Goal: Transaction & Acquisition: Purchase product/service

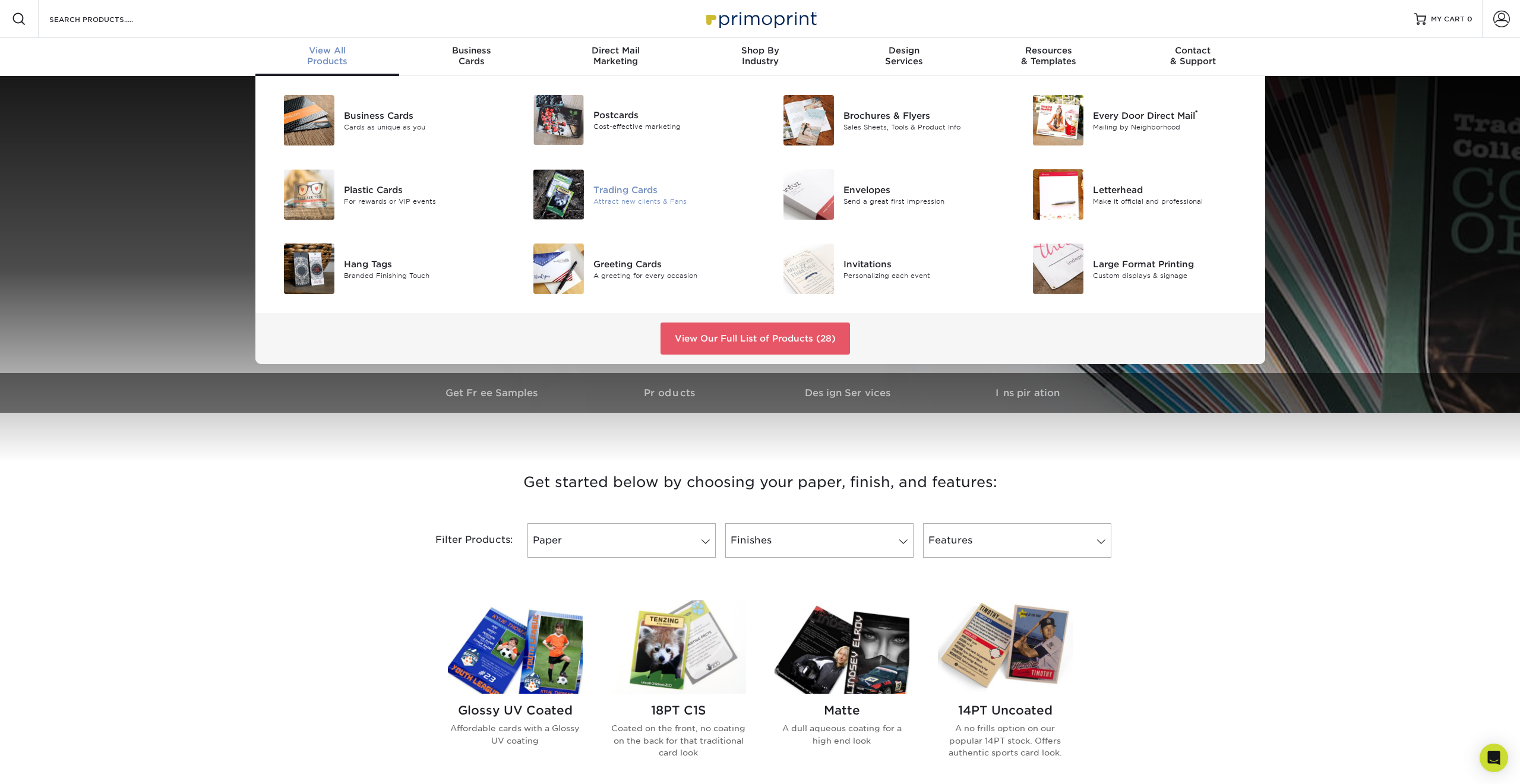
click at [611, 190] on div "Trading Cards" at bounding box center [672, 189] width 158 height 13
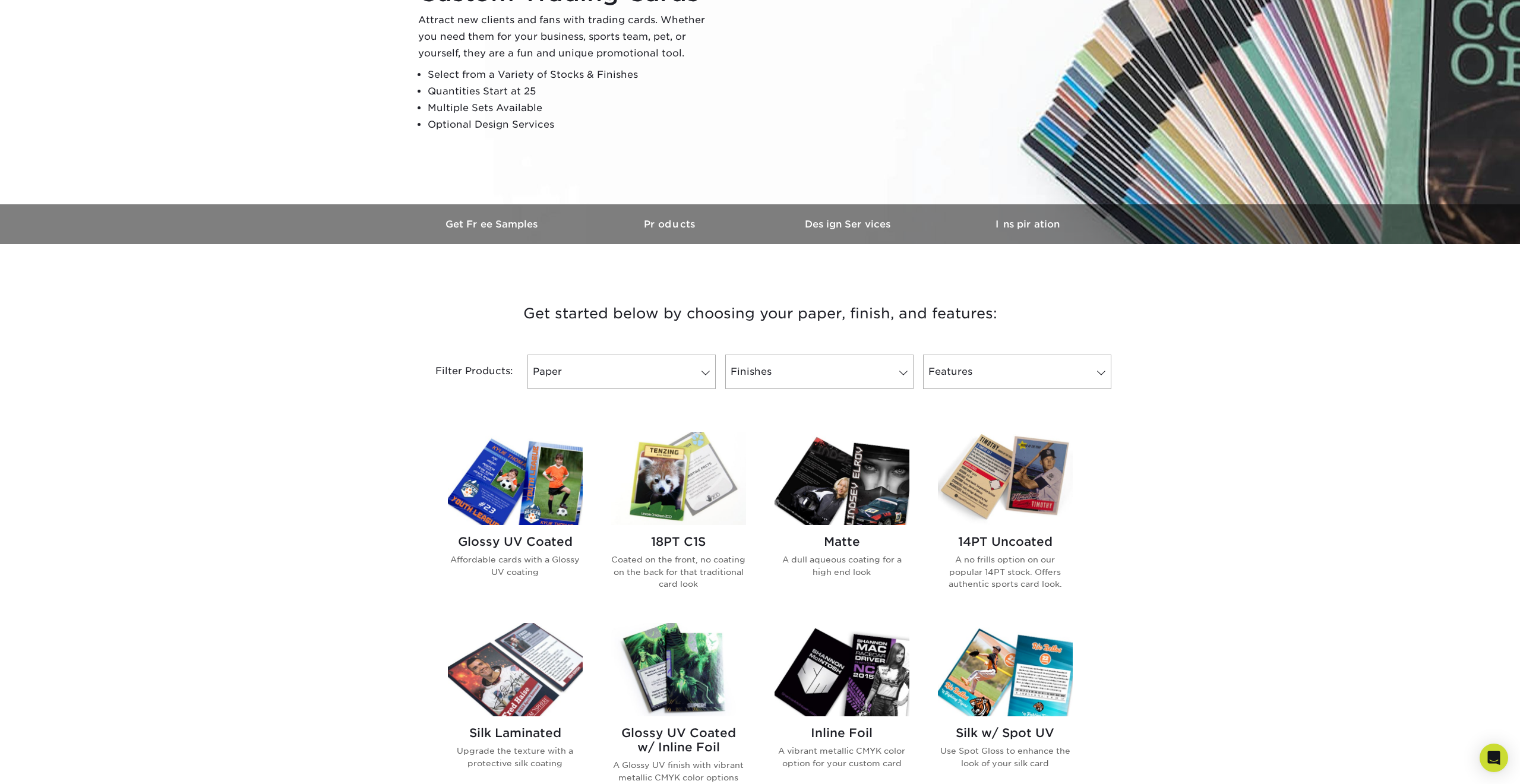
scroll to position [236, 0]
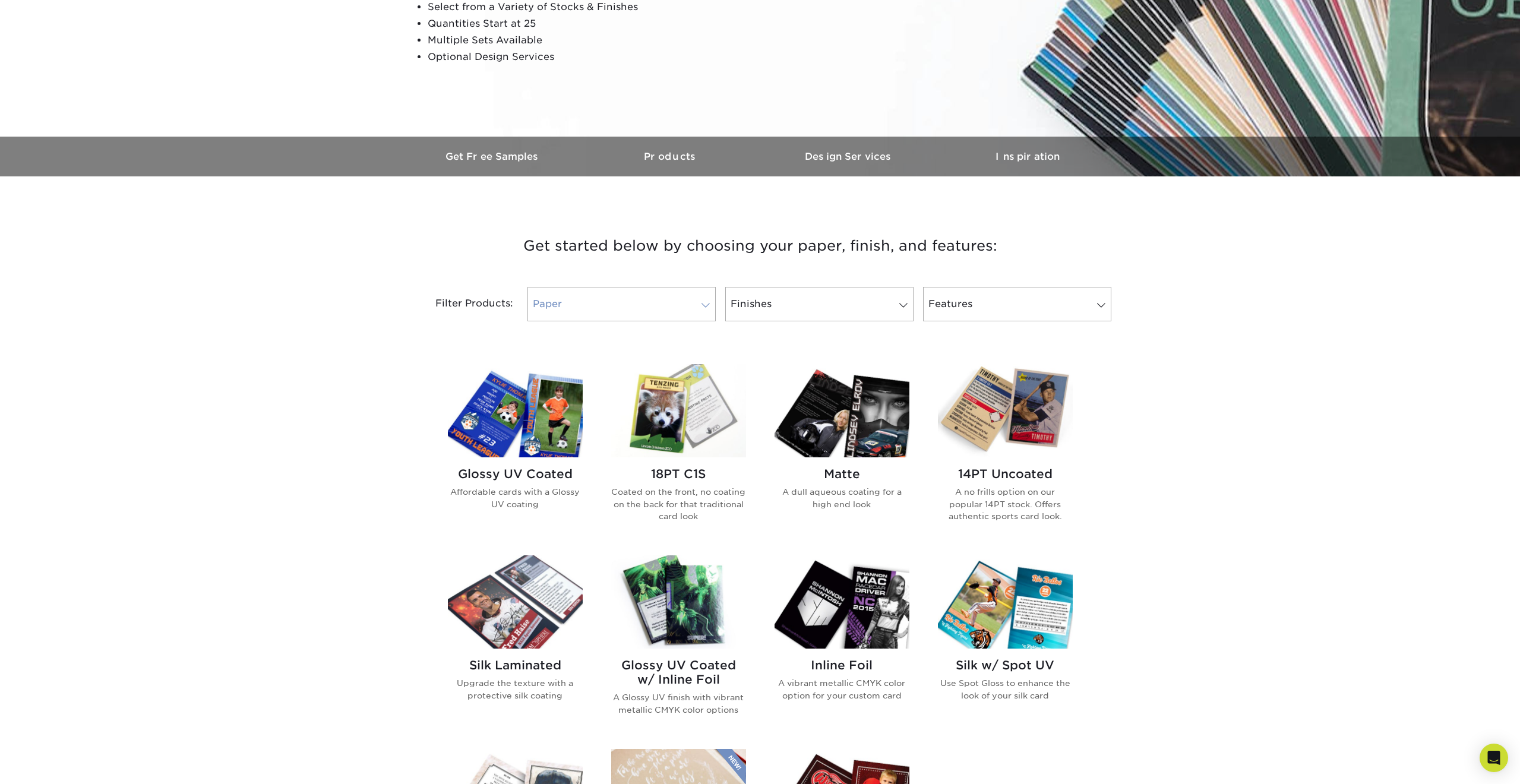
click at [610, 306] on link "Paper" at bounding box center [621, 304] width 188 height 34
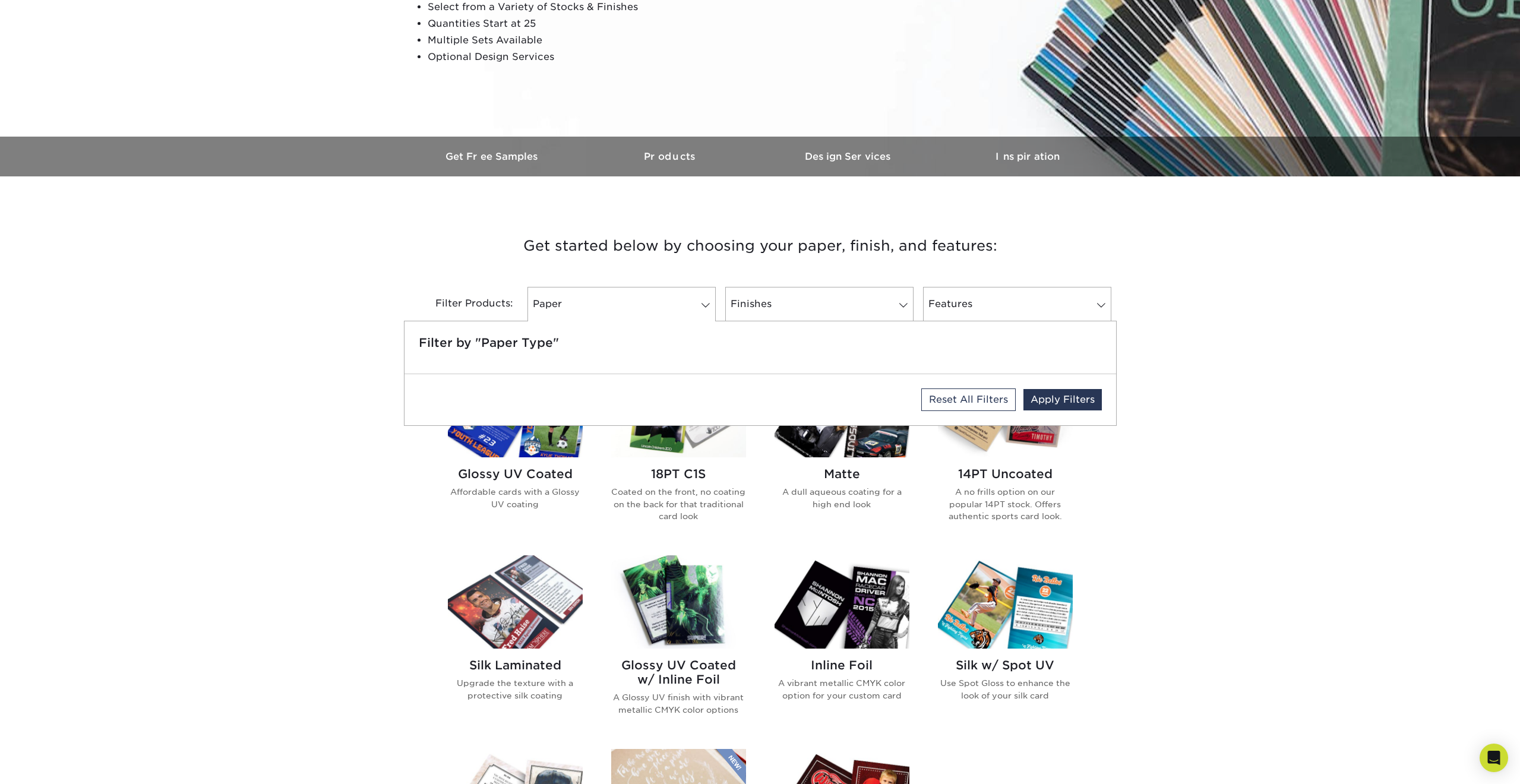
click at [719, 260] on h3 "Get started below by choosing your paper, finish, and features:" at bounding box center [760, 246] width 695 height 53
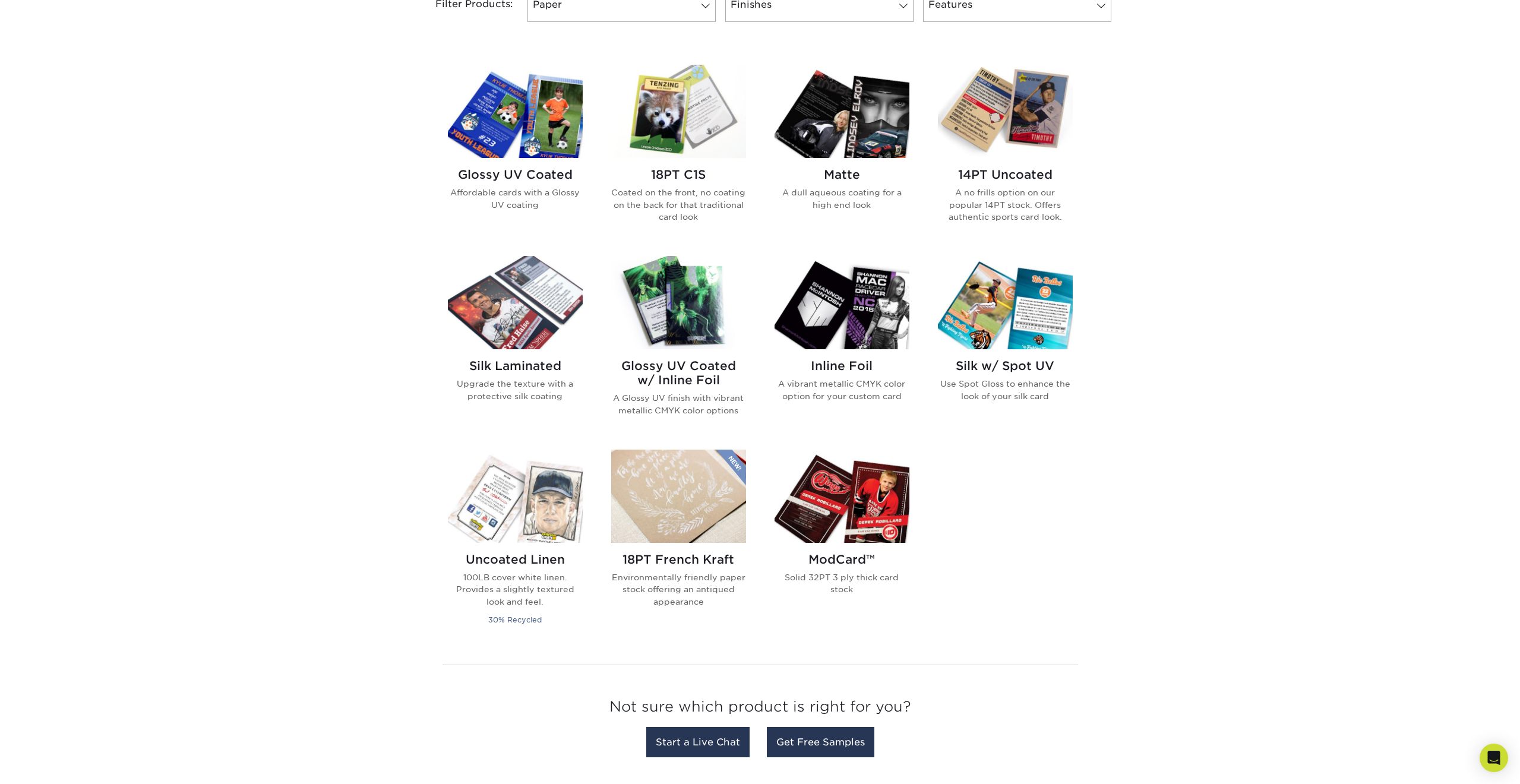
scroll to position [619, 0]
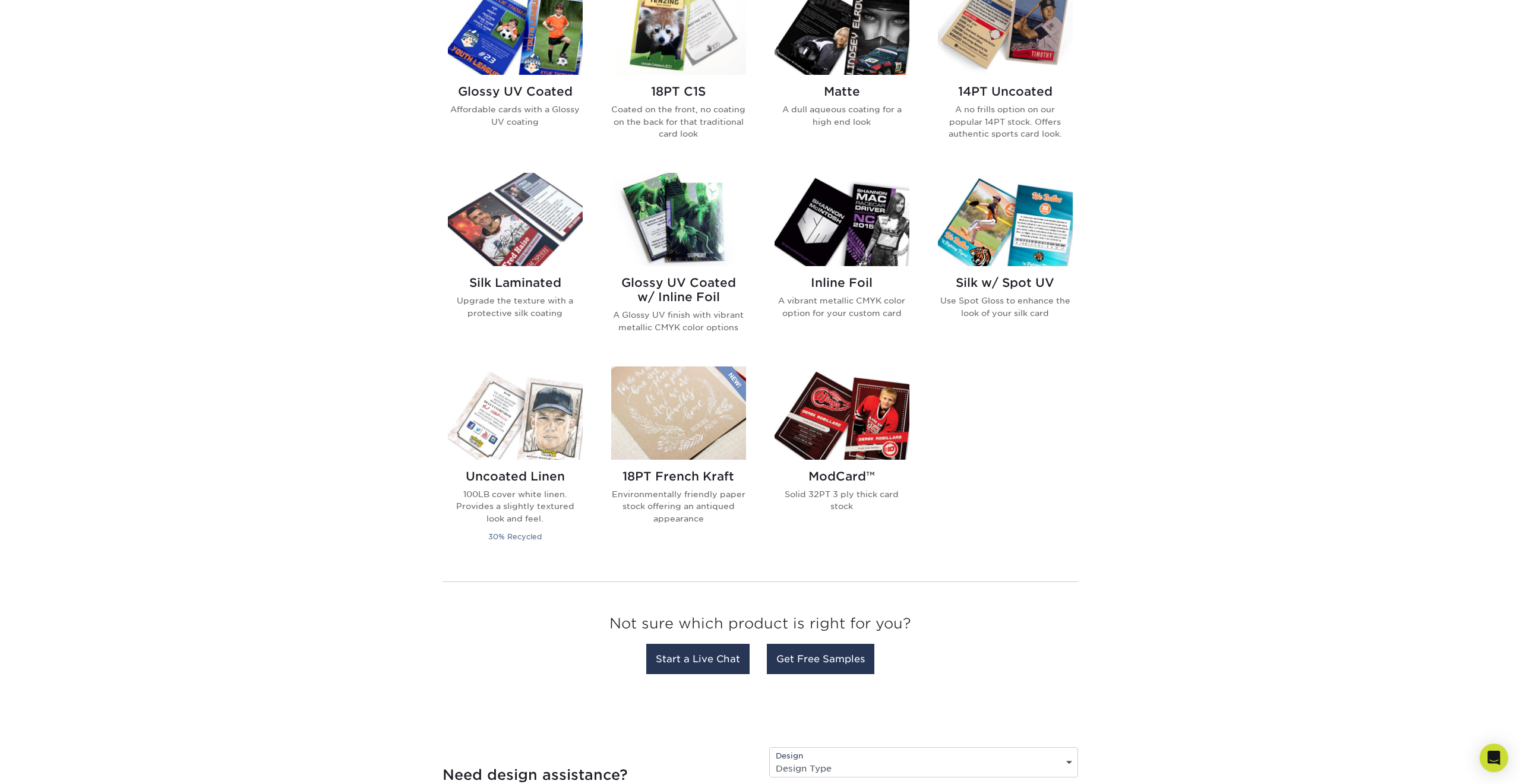
click at [701, 425] on img at bounding box center [678, 413] width 135 height 93
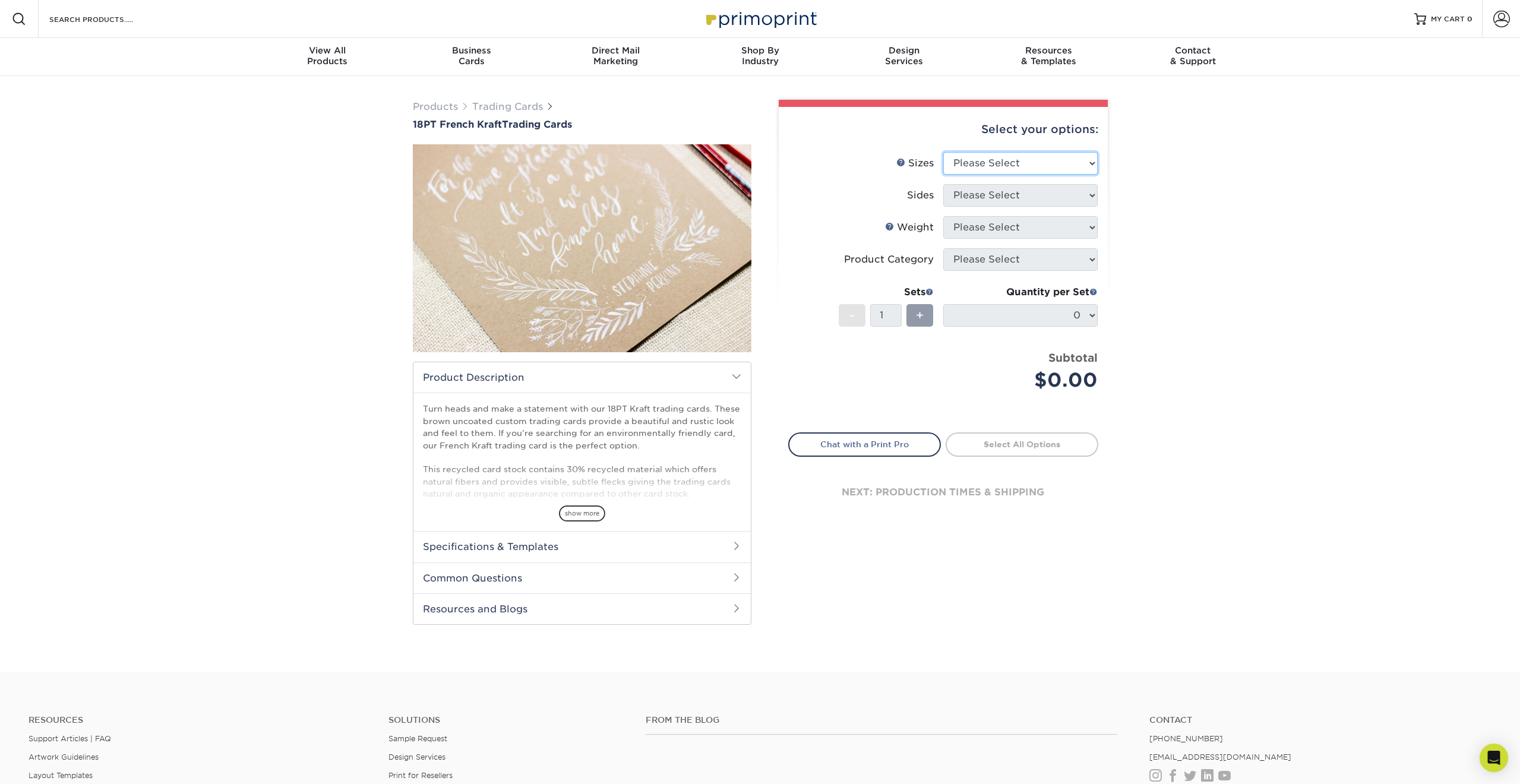
select select "2.50x3.50"
select select "32d3c223-f82c-492b-b915-ba065a00862f"
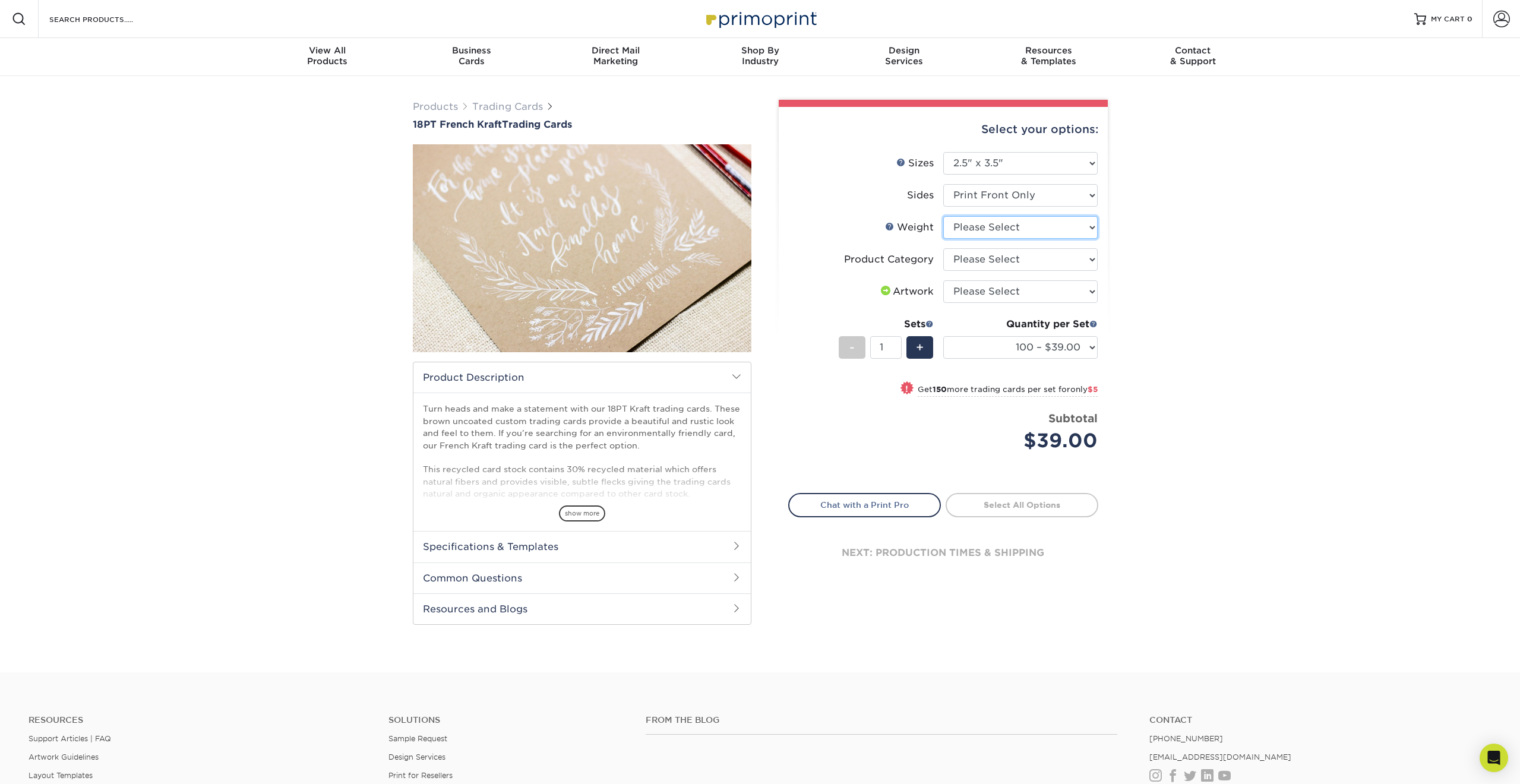
select select "18PTUCKRAFT"
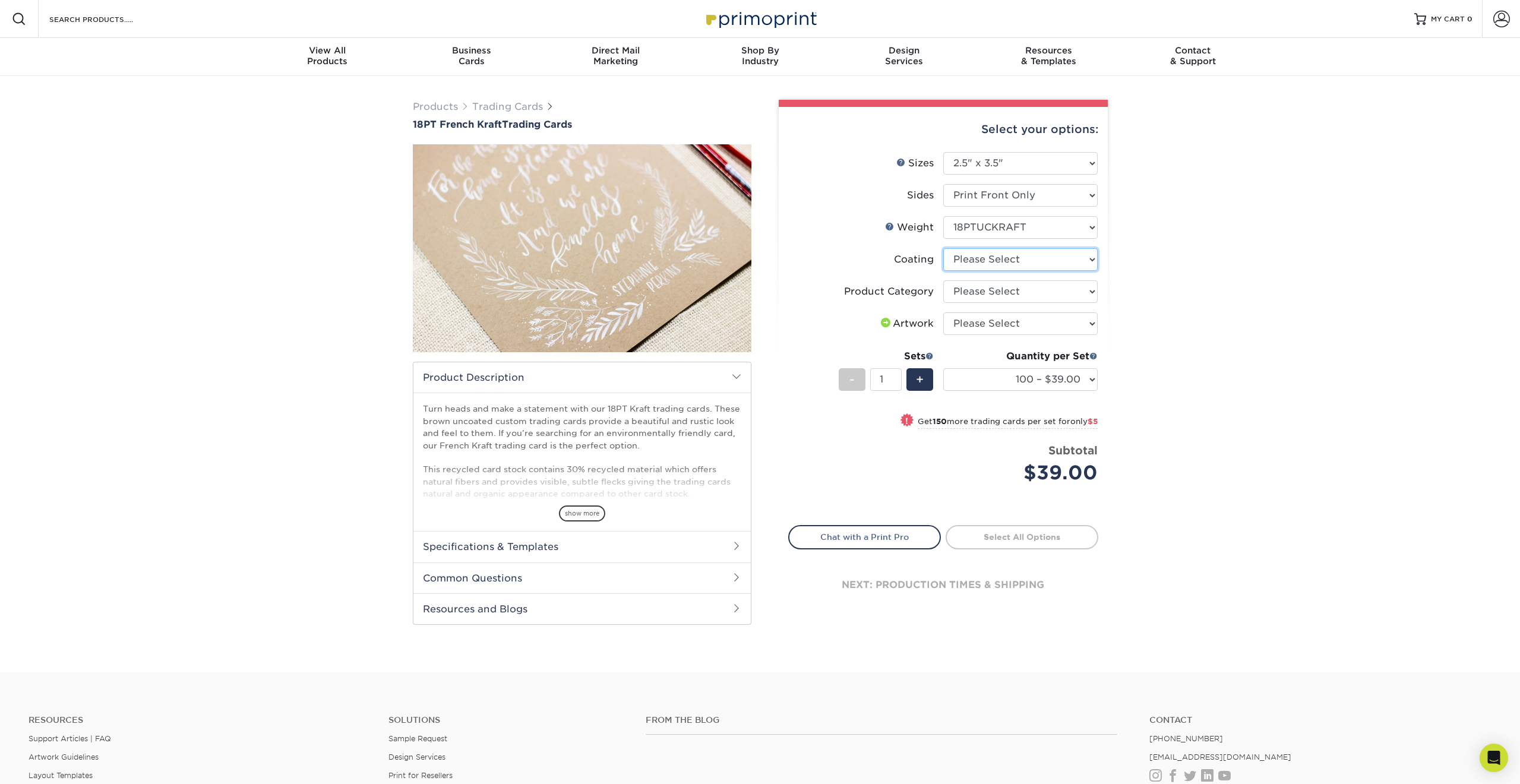
select select "3e7618de-abca-4bda-9f97-8b9129e913d8"
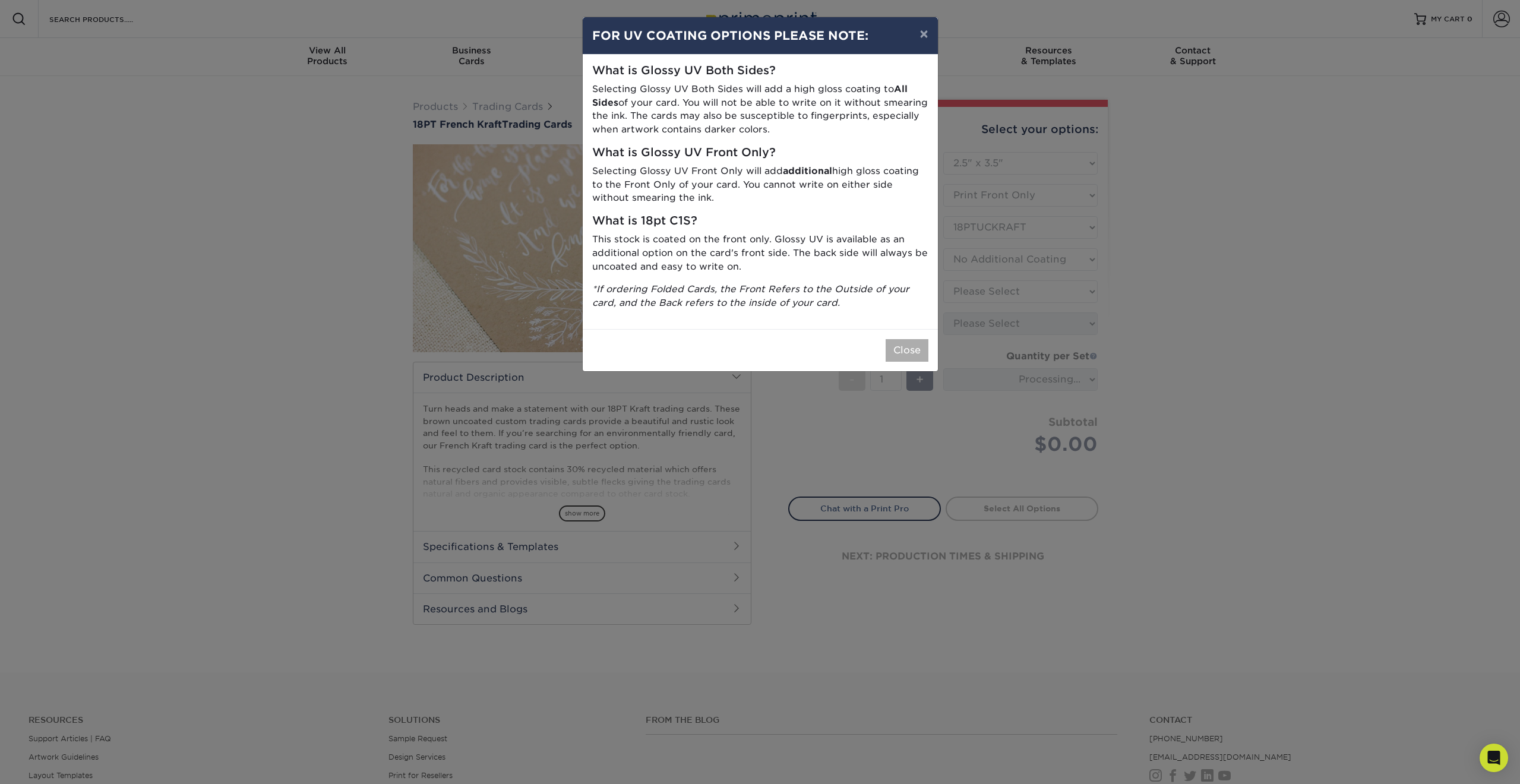
click at [900, 339] on button "Close" at bounding box center [907, 350] width 42 height 23
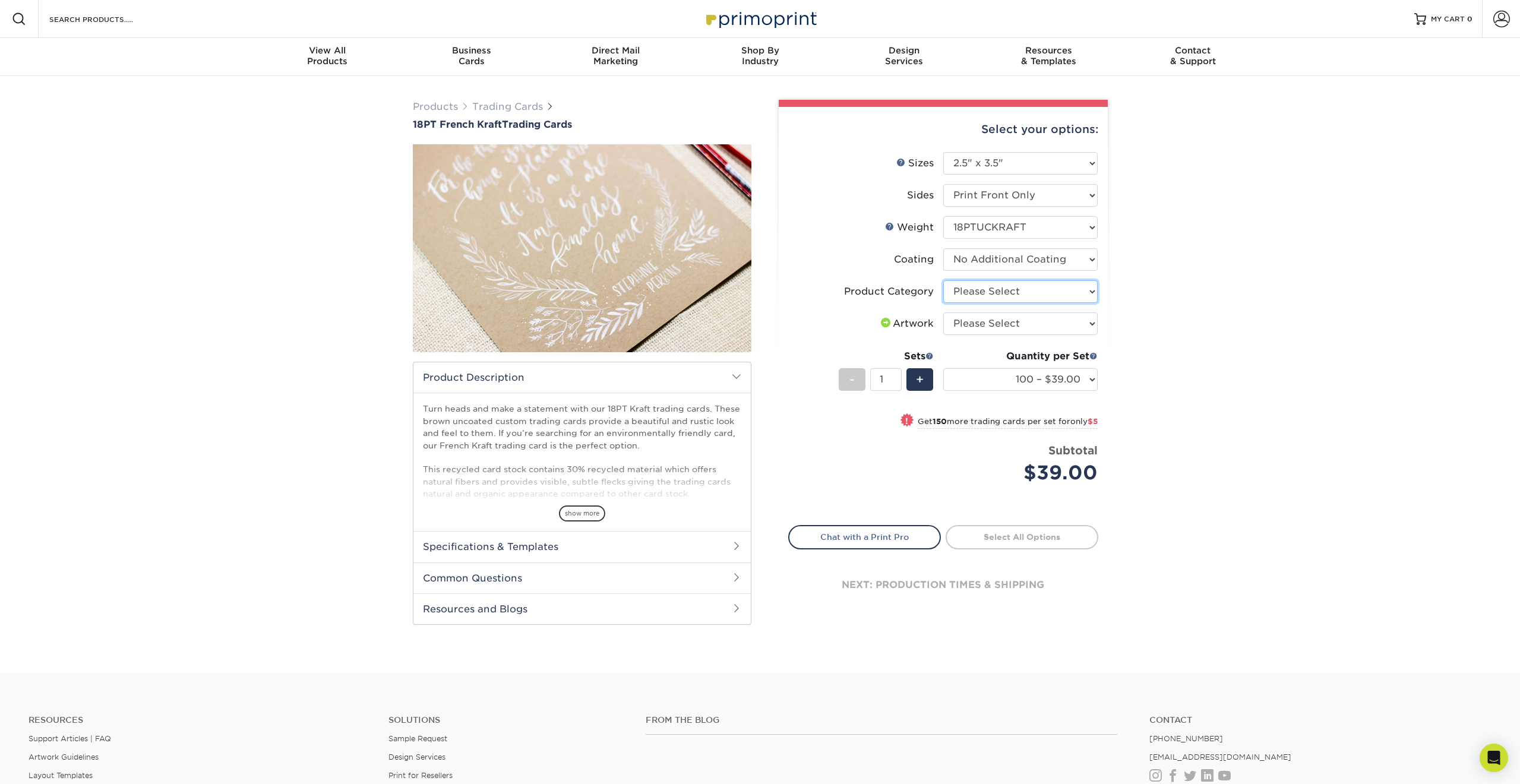
select select "c2f9bce9-36c2-409d-b101-c29d9d031e18"
select select "upload"
select select "250 – $44.00"
click at [580, 511] on span "show more" at bounding box center [582, 513] width 47 height 16
